Goal: Task Accomplishment & Management: Use online tool/utility

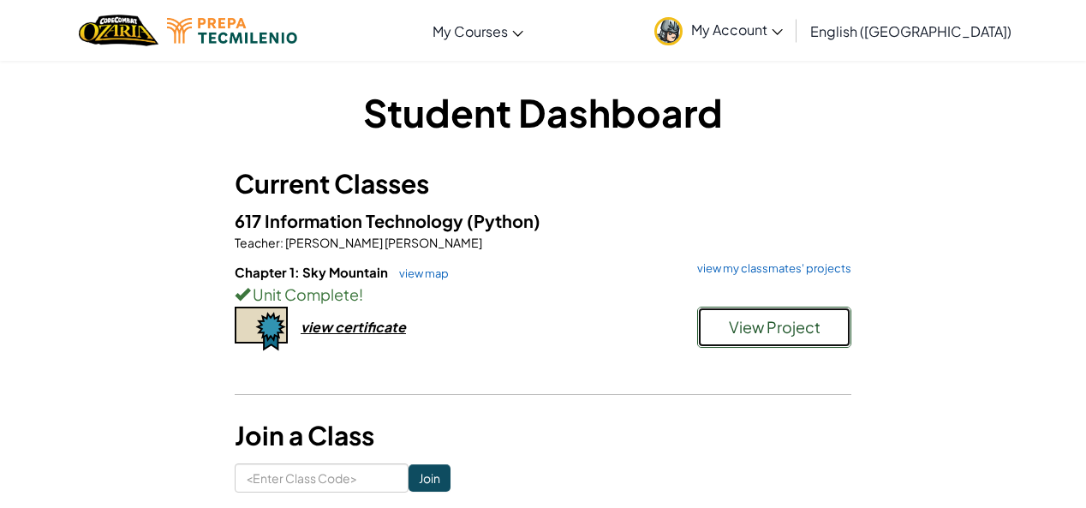
click at [777, 334] on span "View Project" at bounding box center [775, 327] width 92 height 20
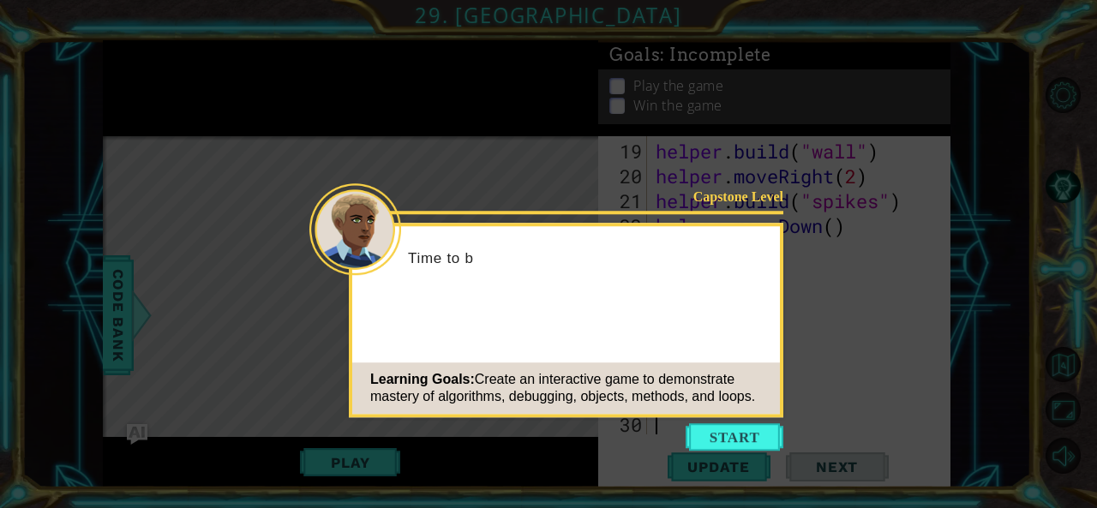
scroll to position [646, 0]
click at [733, 431] on button "Start" at bounding box center [734, 436] width 98 height 27
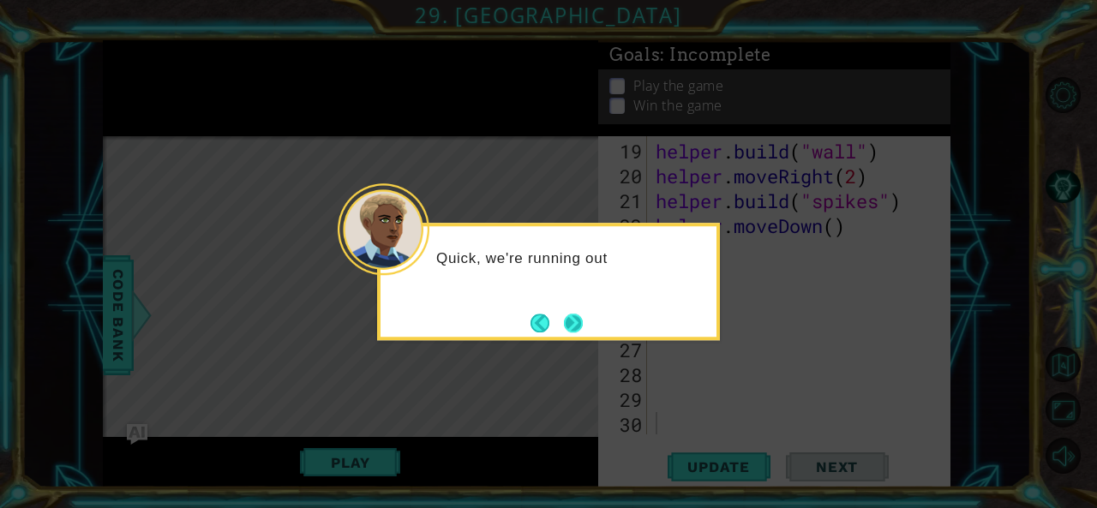
click at [581, 323] on button "Next" at bounding box center [573, 323] width 32 height 32
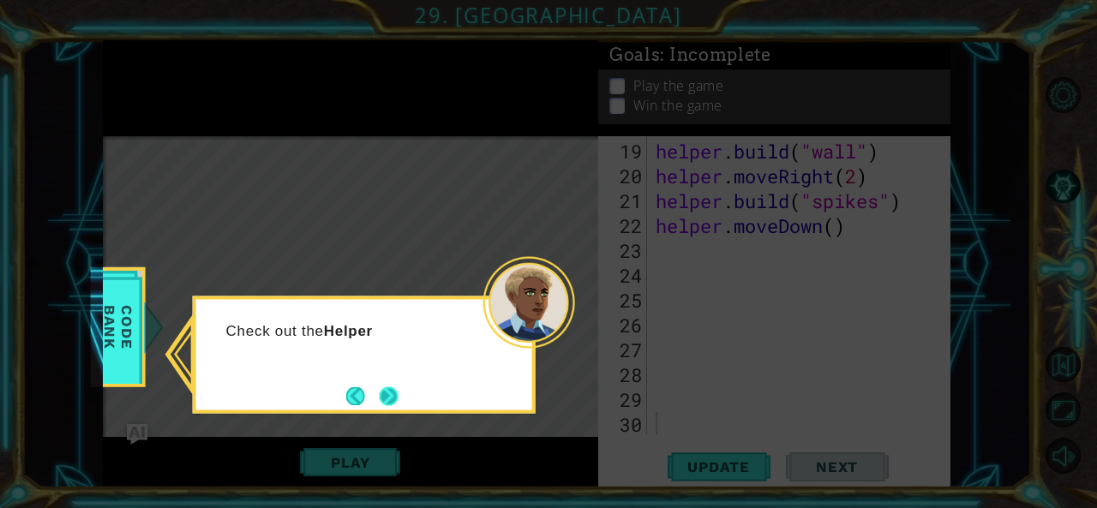
click at [379, 390] on button "Next" at bounding box center [389, 396] width 20 height 20
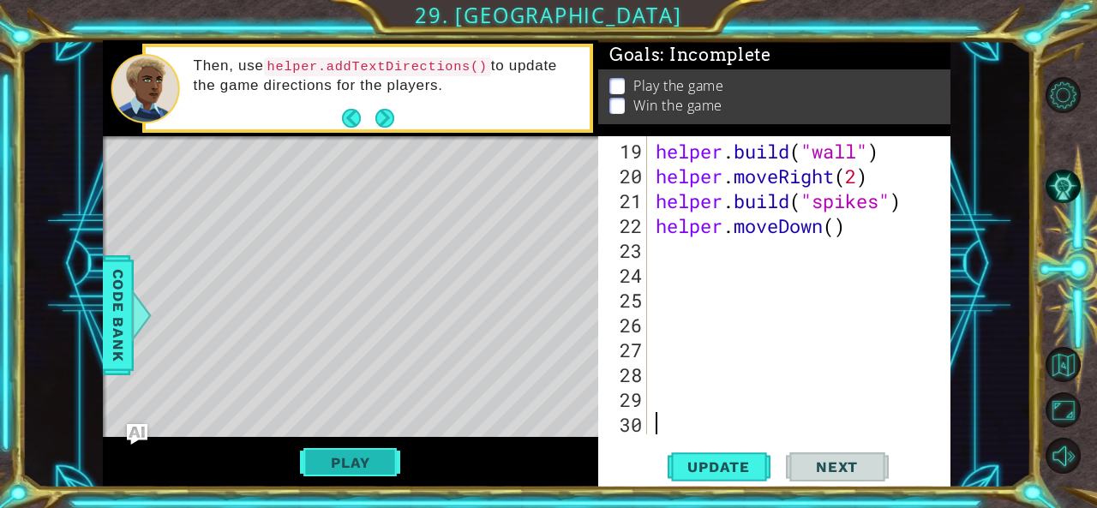
click at [377, 470] on button "Play" at bounding box center [350, 462] width 100 height 33
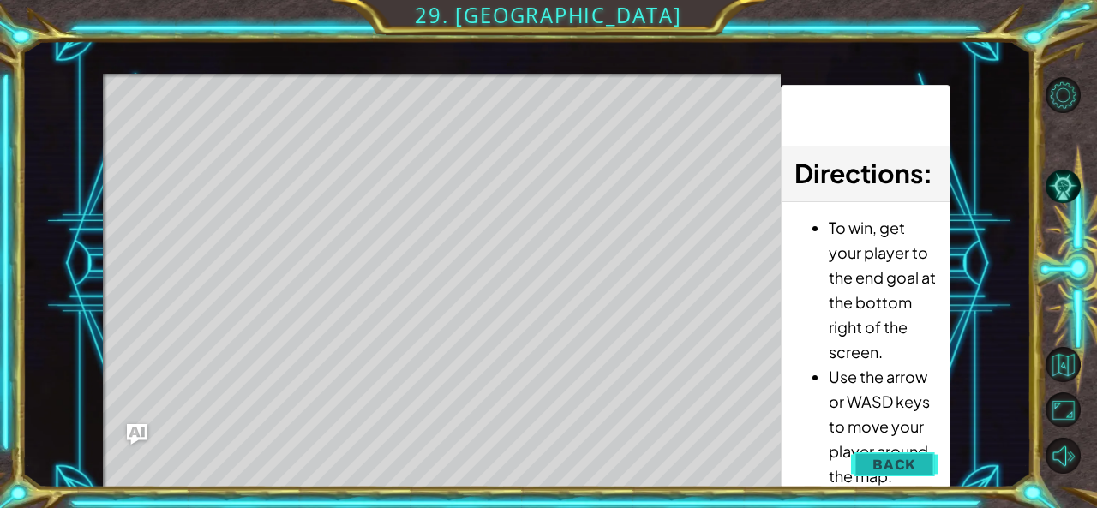
click at [906, 462] on span "Back" at bounding box center [894, 464] width 44 height 17
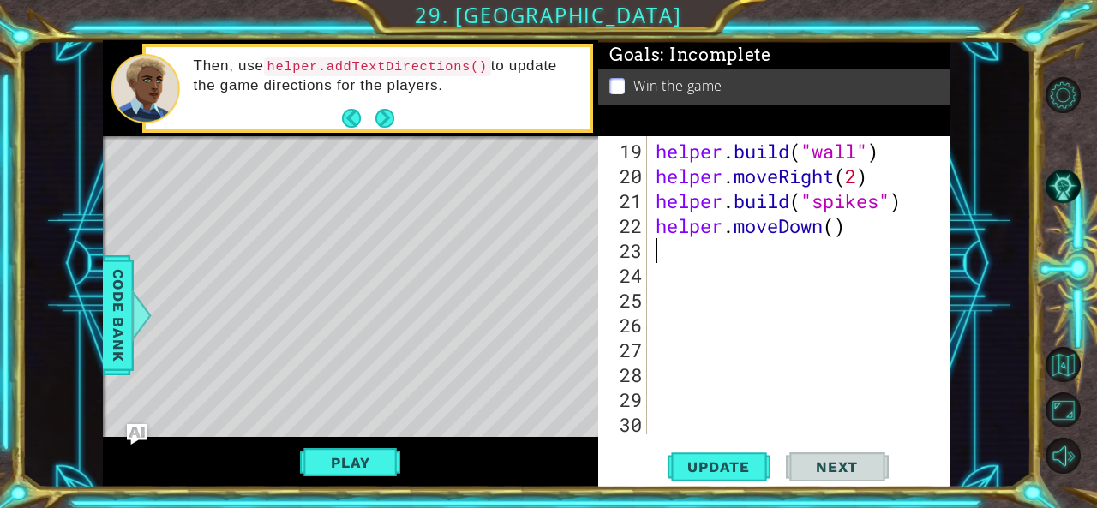
click at [684, 259] on div "helper . build ( "wall" ) helper . moveRight ( 2 ) helper . build ( "spikes" ) …" at bounding box center [797, 313] width 290 height 348
click at [113, 330] on span "Code Bank" at bounding box center [118, 314] width 27 height 105
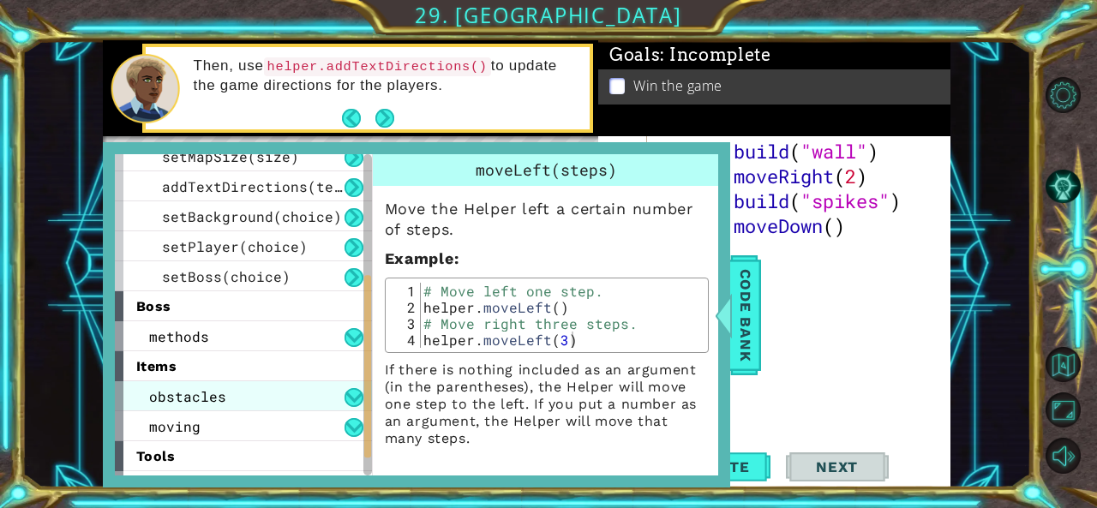
scroll to position [278, 0]
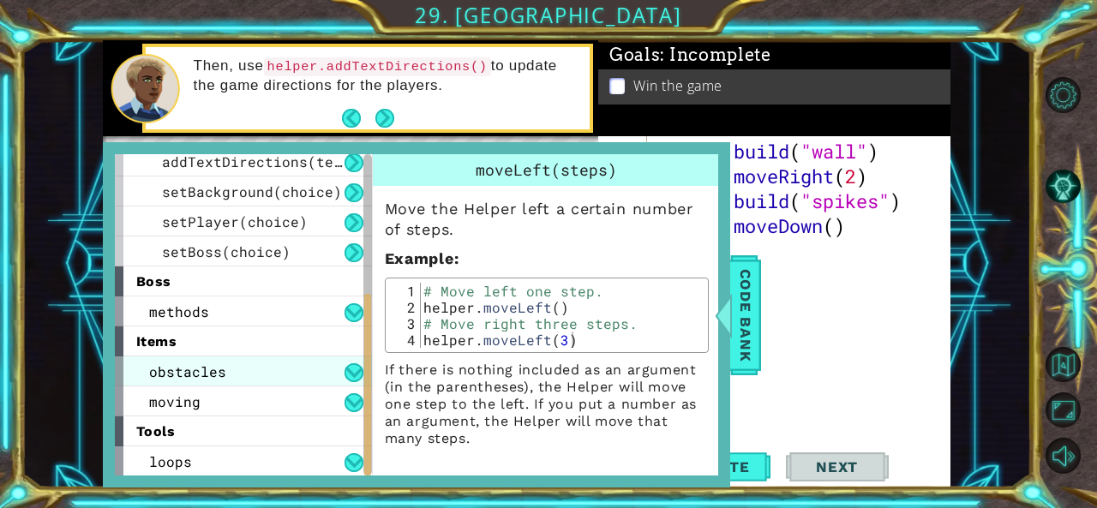
click at [260, 371] on div "obstacles" at bounding box center [243, 371] width 257 height 30
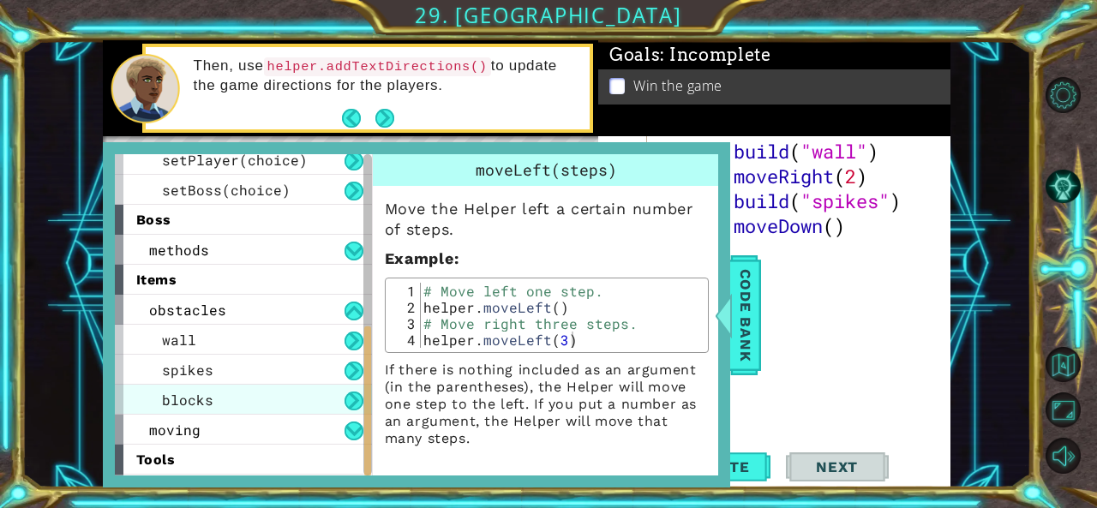
scroll to position [368, 0]
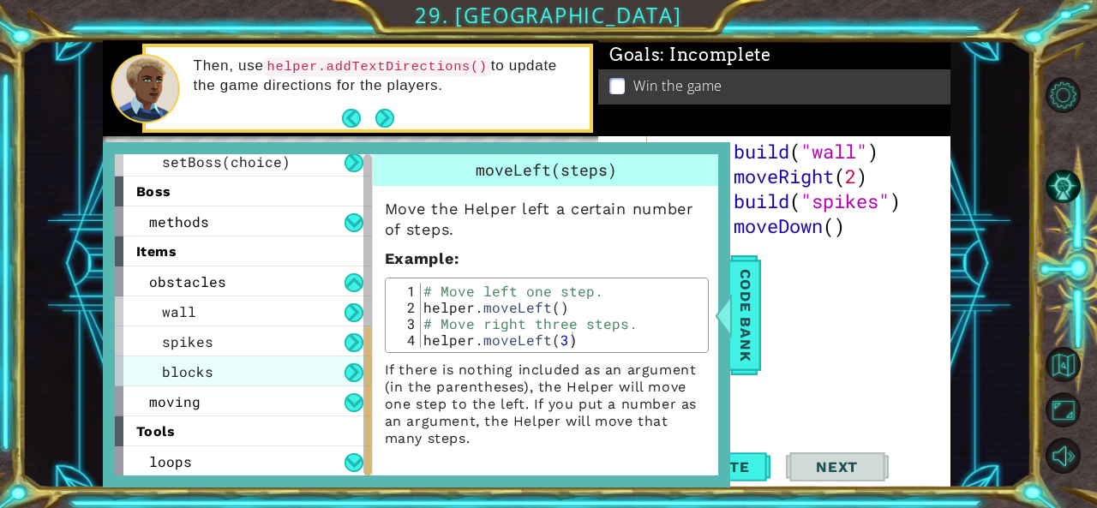
click at [290, 376] on div "blocks" at bounding box center [243, 371] width 257 height 30
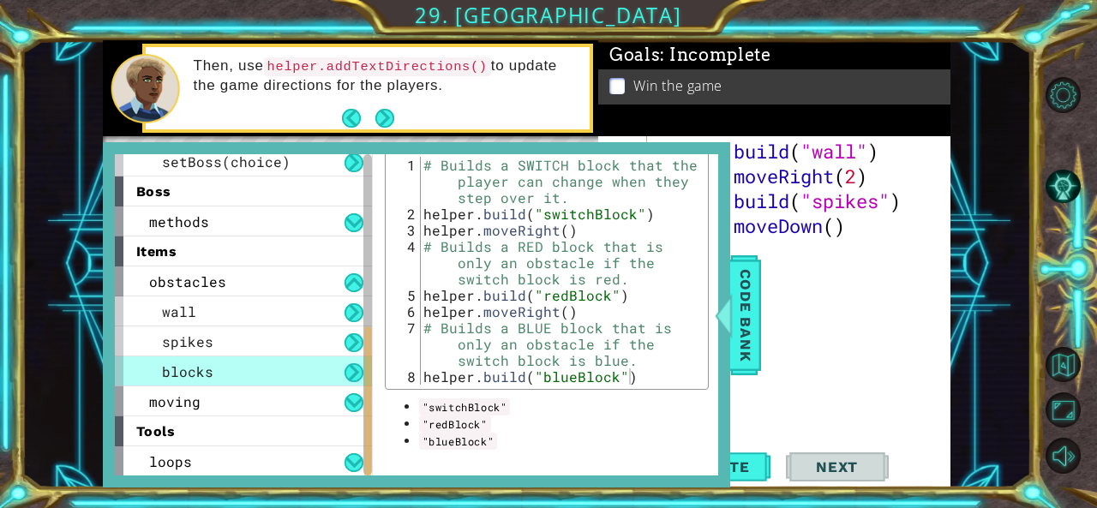
scroll to position [206, 0]
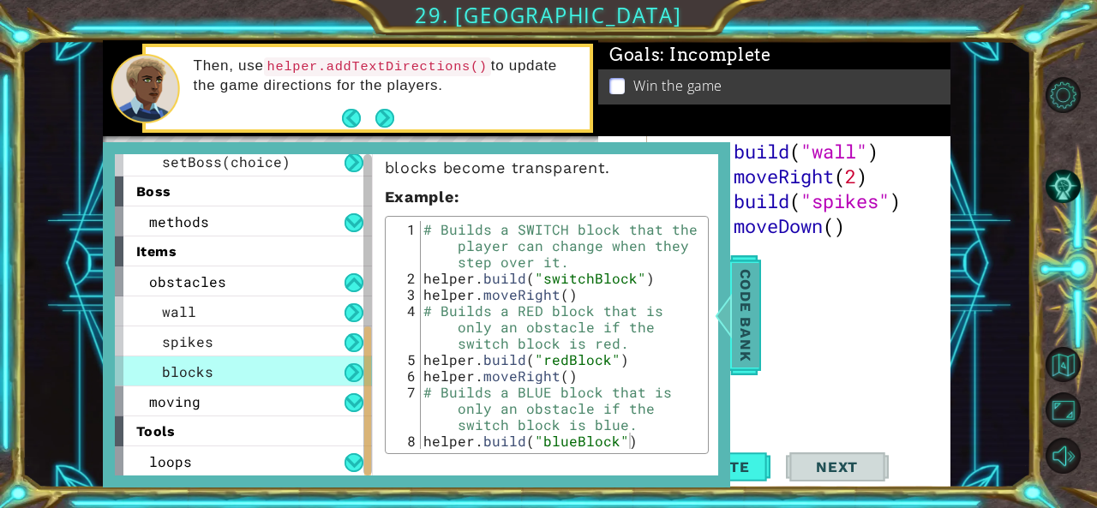
click at [751, 305] on span "Code Bank" at bounding box center [745, 314] width 27 height 105
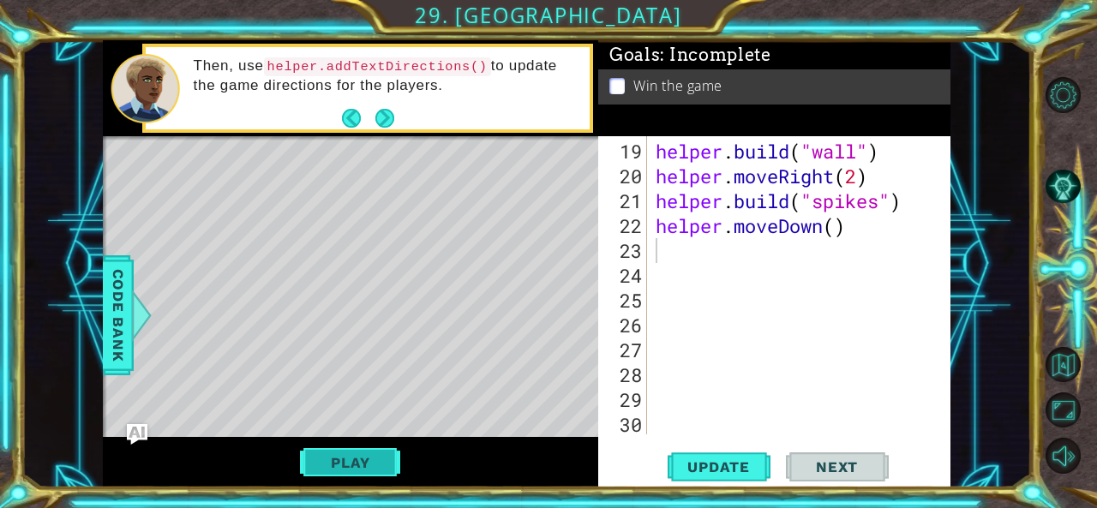
click at [389, 455] on button "Play" at bounding box center [350, 462] width 100 height 33
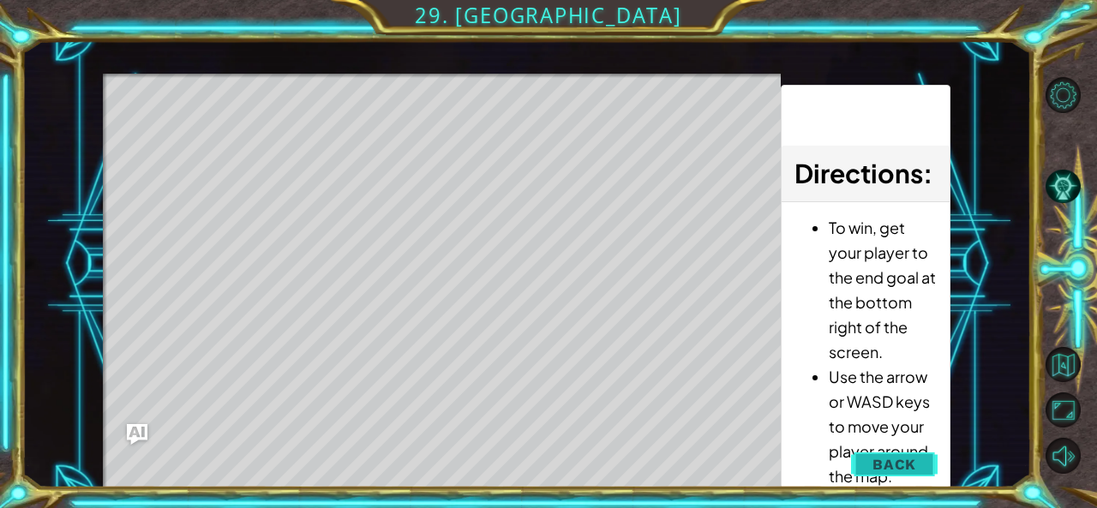
click at [922, 465] on button "Back" at bounding box center [894, 464] width 87 height 34
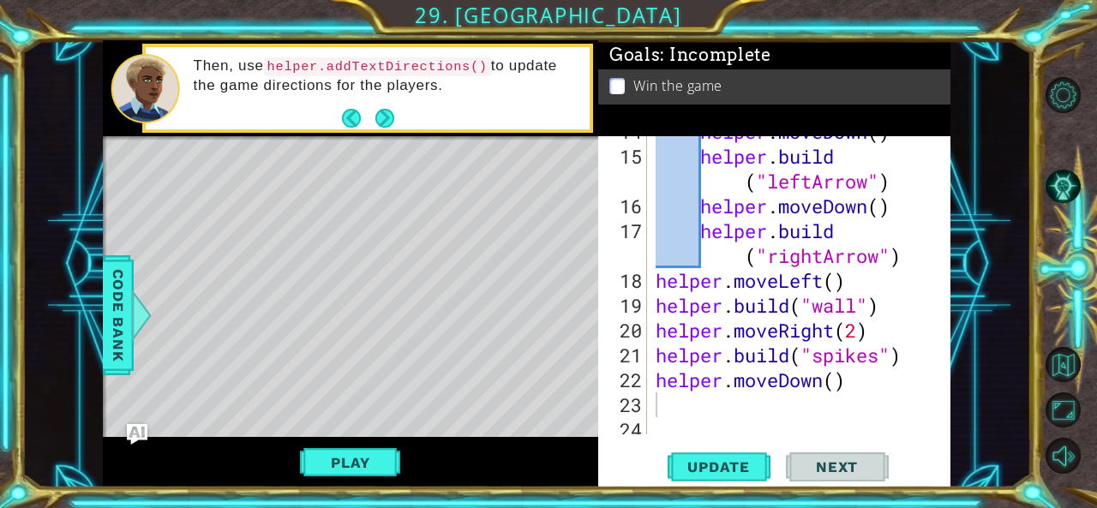
scroll to position [595, 0]
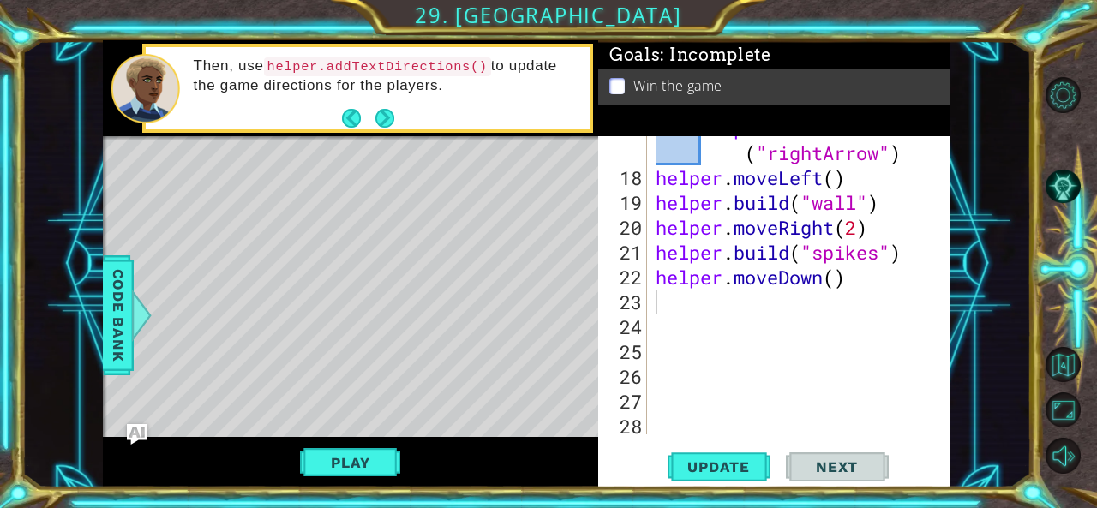
type textarea "helper.moveDown()"
click at [888, 273] on div "helper . build ( "rightArrow" ) helper . moveLeft ( ) helper . build ( "wall" )…" at bounding box center [797, 302] width 290 height 373
